Goal: Task Accomplishment & Management: Use online tool/utility

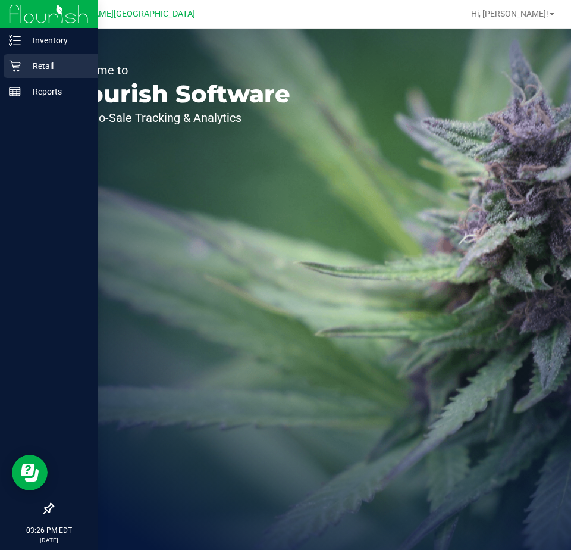
click at [32, 65] on p "Retail" at bounding box center [56, 66] width 71 height 14
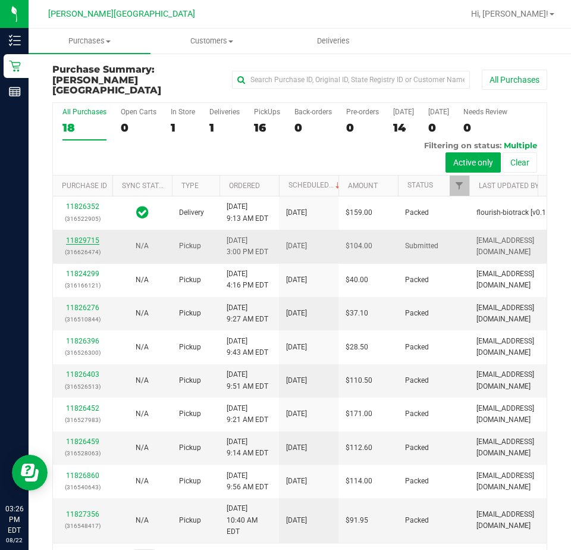
click at [86, 245] on link "11829715" at bounding box center [82, 240] width 33 height 8
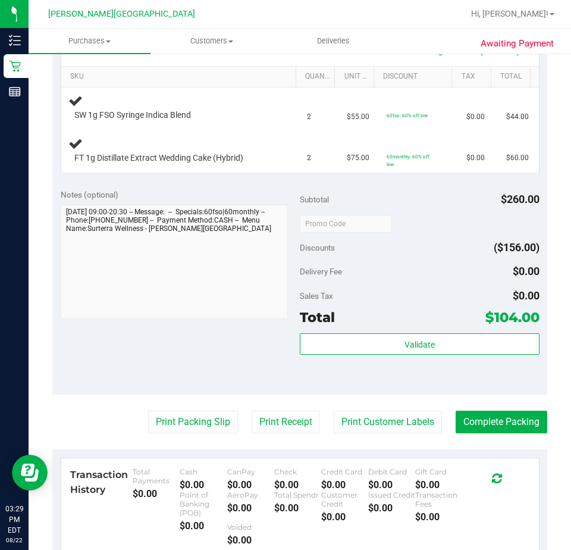
scroll to position [472, 0]
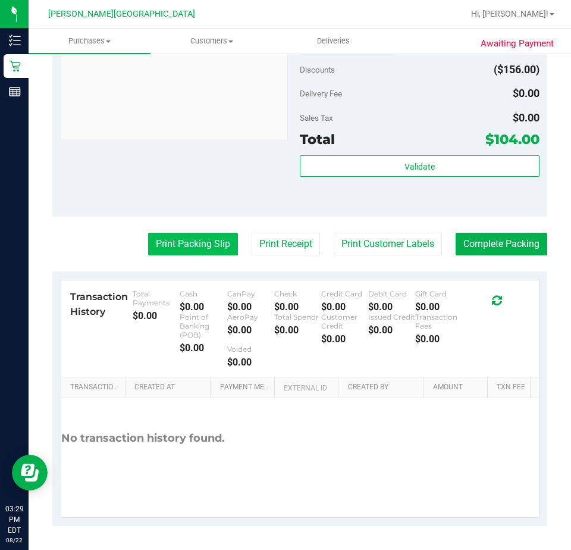
click at [183, 247] on button "Print Packing Slip" at bounding box center [193, 244] width 90 height 23
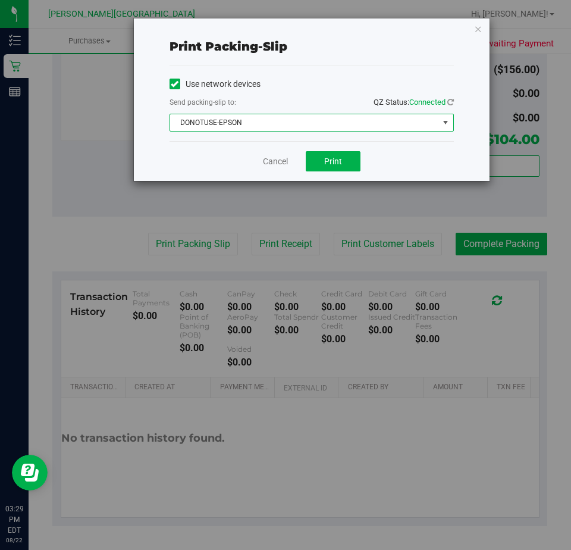
click at [404, 124] on span "DONOTUSE-EPSON" at bounding box center [304, 122] width 268 height 17
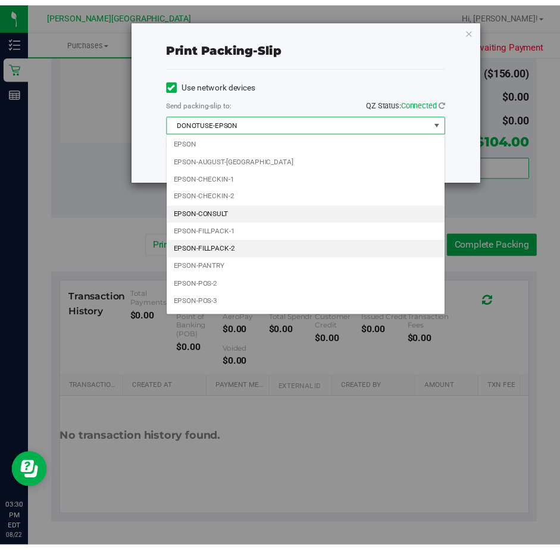
scroll to position [34, 0]
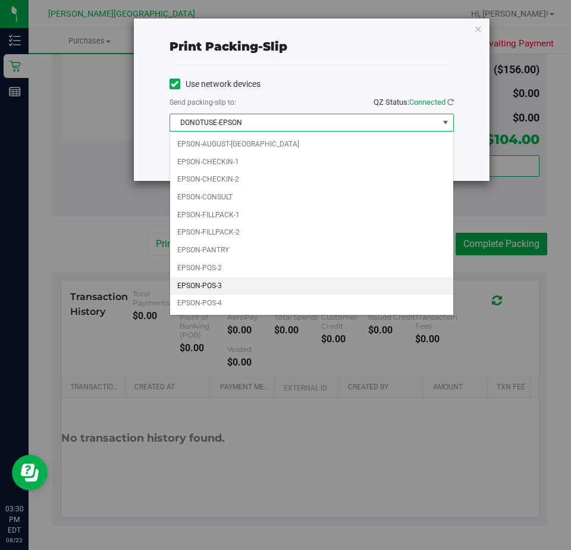
click at [198, 283] on li "EPSON-POS-3" at bounding box center [311, 286] width 283 height 18
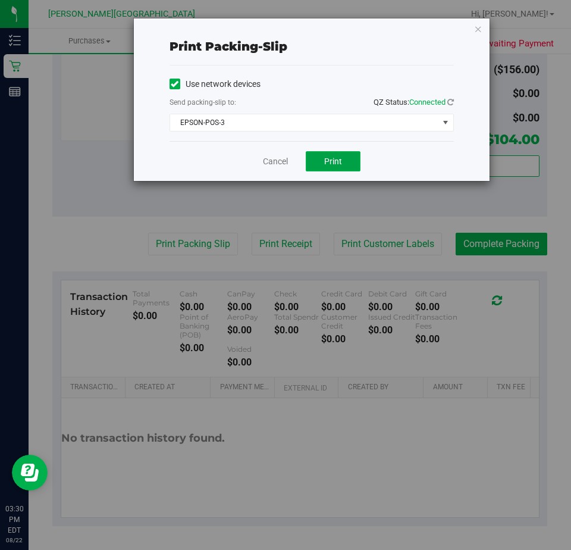
click at [337, 159] on span "Print" at bounding box center [333, 162] width 18 height 10
click at [273, 161] on link "Cancel" at bounding box center [275, 161] width 25 height 12
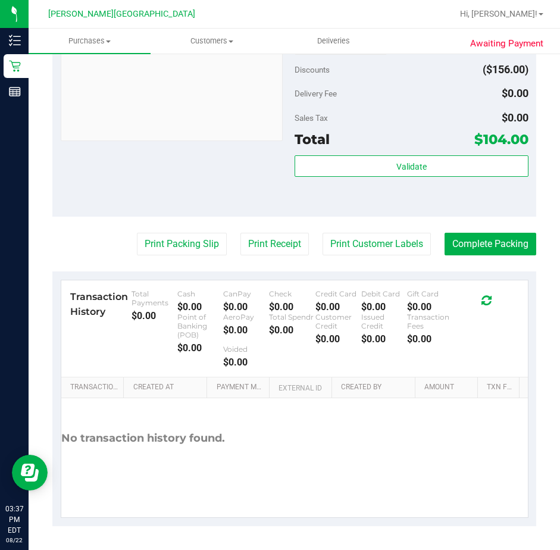
drag, startPoint x: 211, startPoint y: 208, endPoint x: 217, endPoint y: 218, distance: 11.7
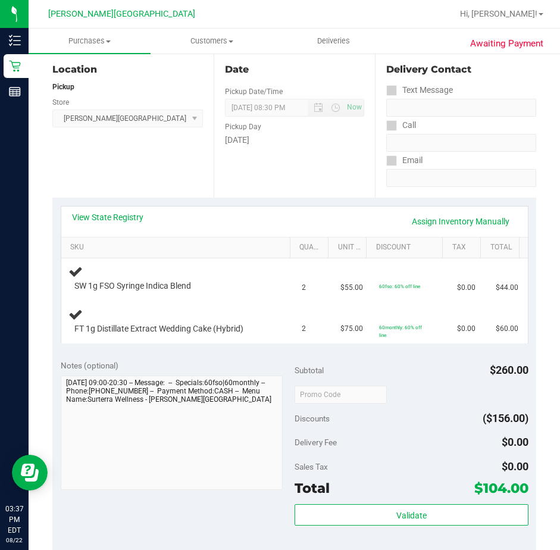
scroll to position [95, 0]
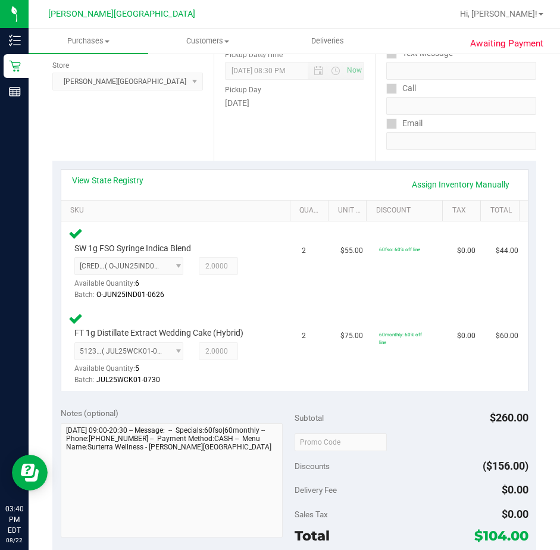
scroll to position [417, 0]
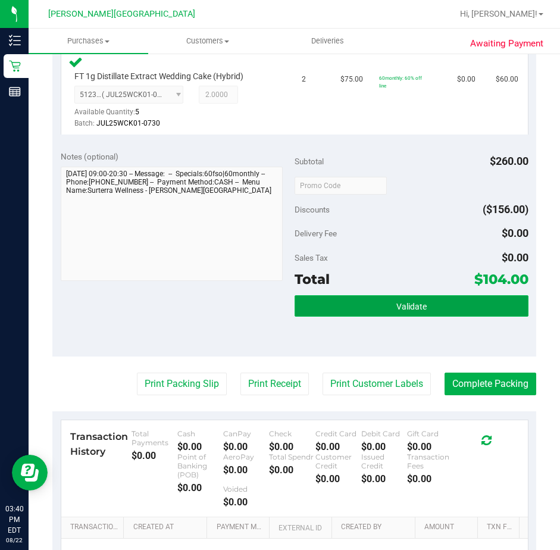
click at [352, 308] on button "Validate" at bounding box center [412, 305] width 234 height 21
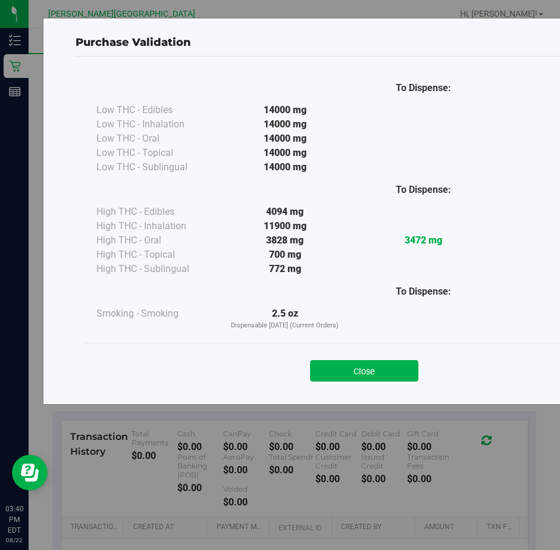
click at [348, 309] on div "2.5 oz Dispensable Today (Current Orders)" at bounding box center [284, 318] width 139 height 24
click at [359, 373] on button "Close" at bounding box center [364, 370] width 108 height 21
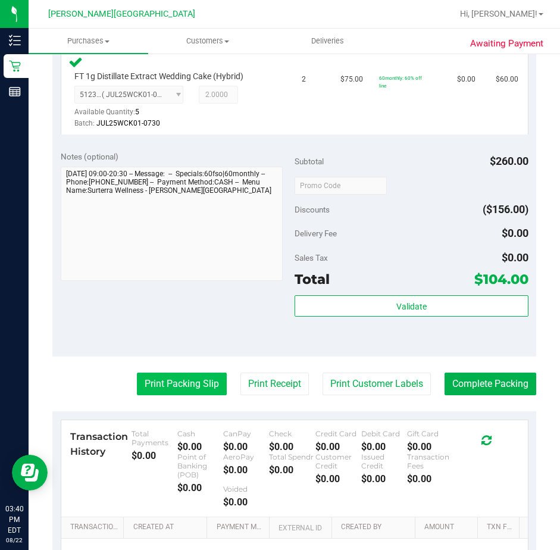
click at [187, 384] on button "Print Packing Slip" at bounding box center [182, 384] width 90 height 23
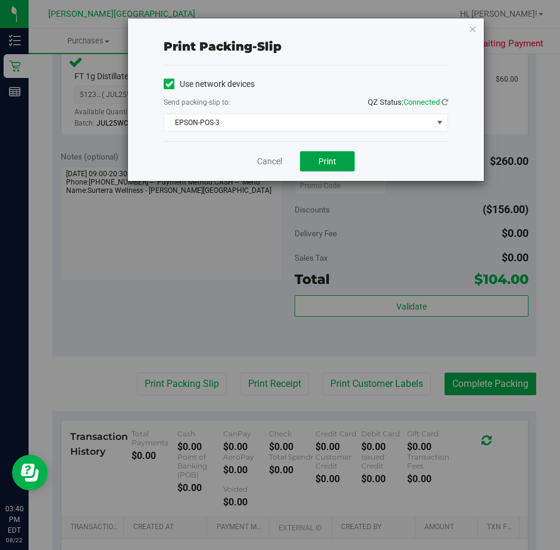
click at [339, 163] on button "Print" at bounding box center [327, 161] width 55 height 20
click at [267, 166] on link "Cancel" at bounding box center [269, 161] width 25 height 12
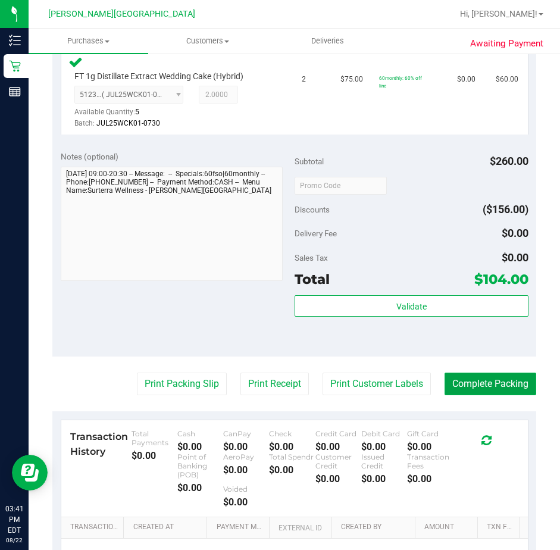
click at [466, 382] on button "Complete Packing" at bounding box center [491, 384] width 92 height 23
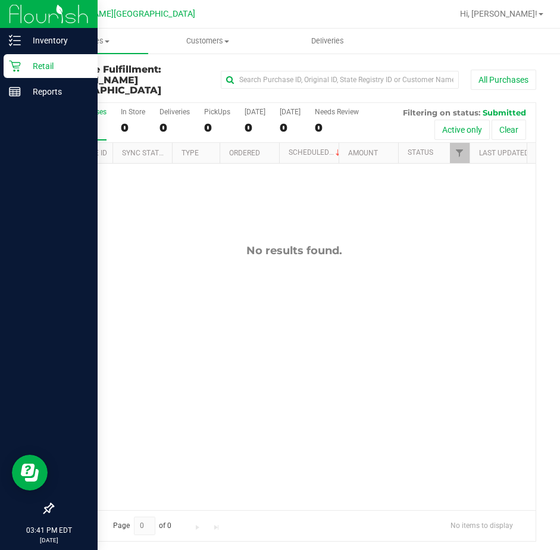
click at [43, 65] on p "Retail" at bounding box center [56, 66] width 71 height 14
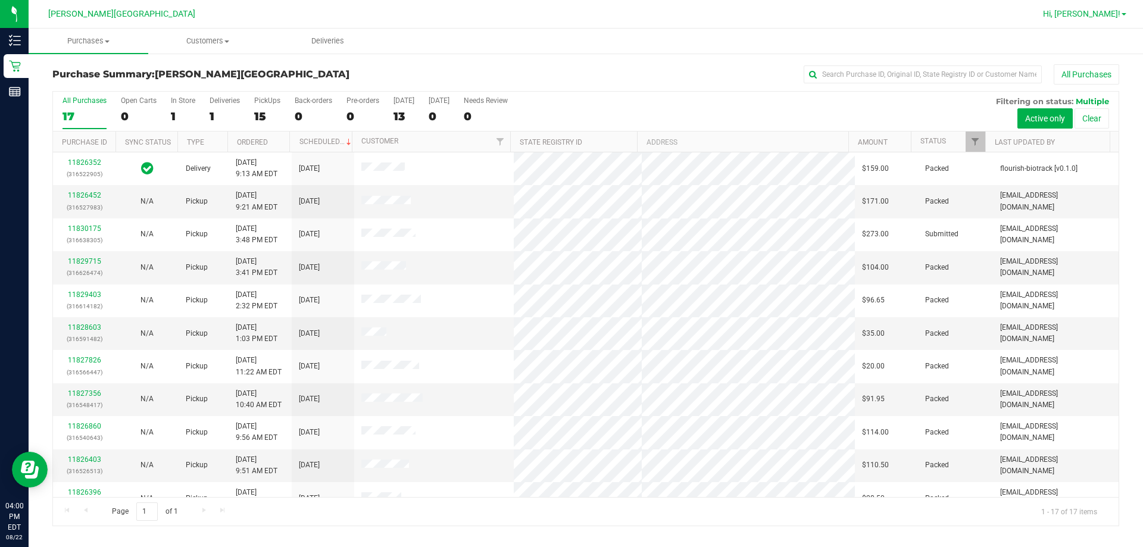
click at [559, 18] on span "Hi, [PERSON_NAME]!" at bounding box center [1081, 14] width 77 height 10
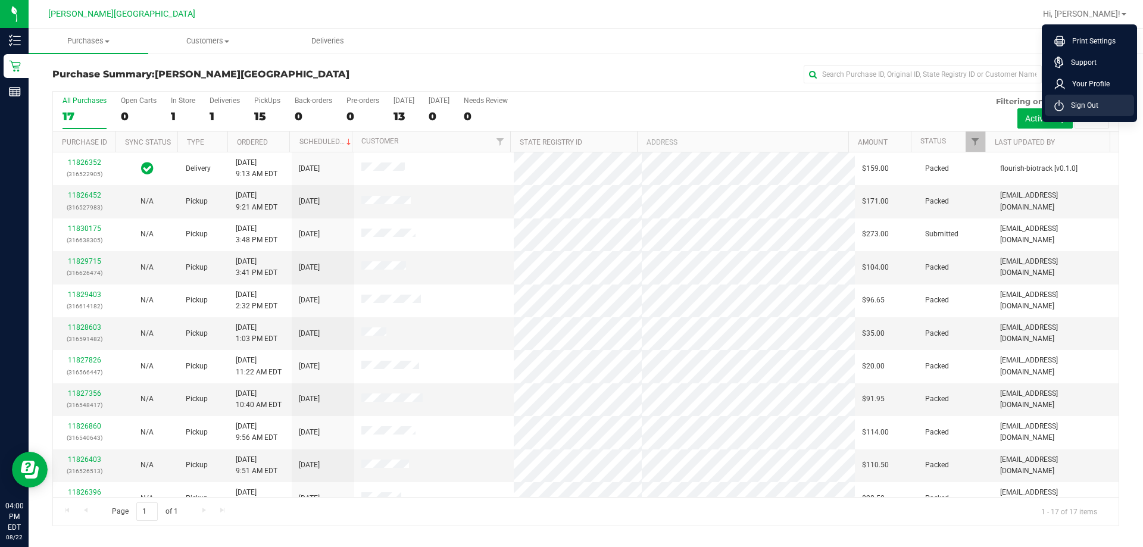
click at [559, 107] on span "Sign Out" at bounding box center [1080, 105] width 35 height 12
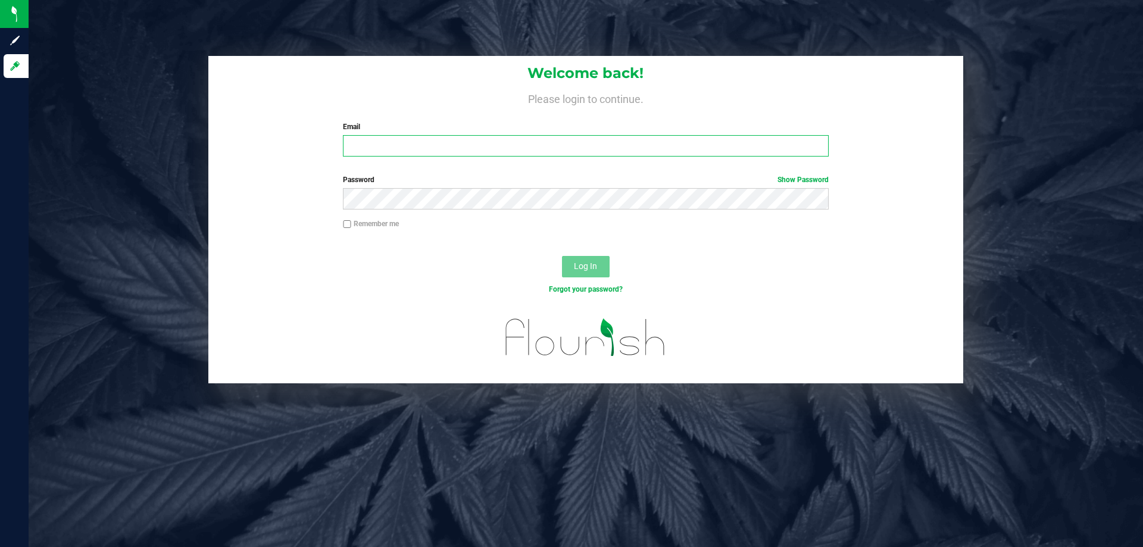
click at [559, 143] on input "Email" at bounding box center [585, 145] width 485 height 21
type input "gcasianovalle@liveparallel.com"
click at [559, 256] on button "Log In" at bounding box center [586, 266] width 48 height 21
